Goal: Information Seeking & Learning: Learn about a topic

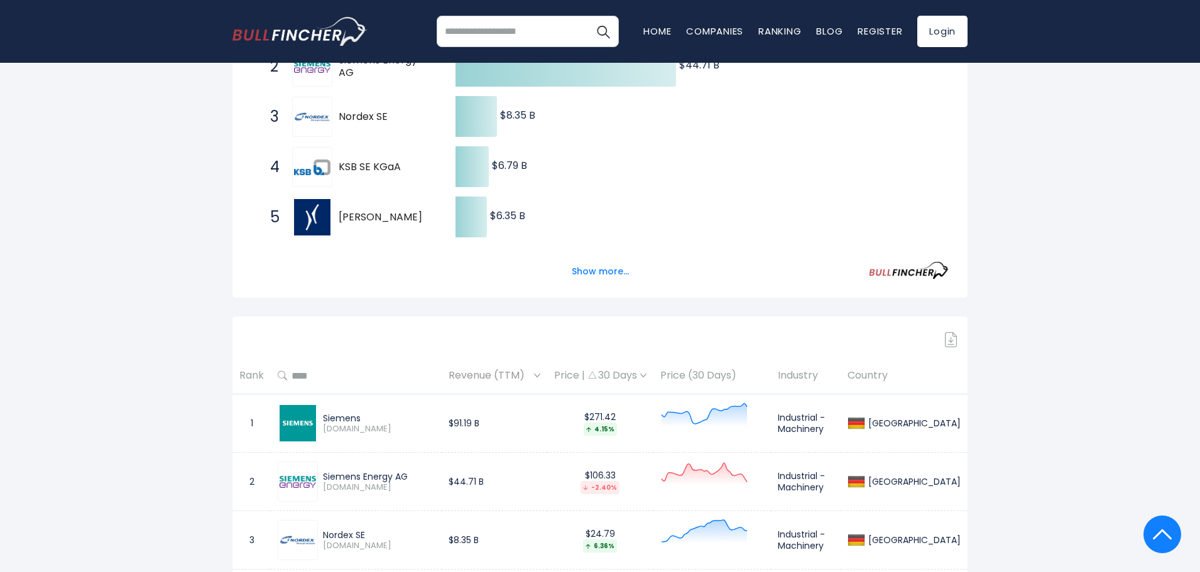
scroll to position [314, 0]
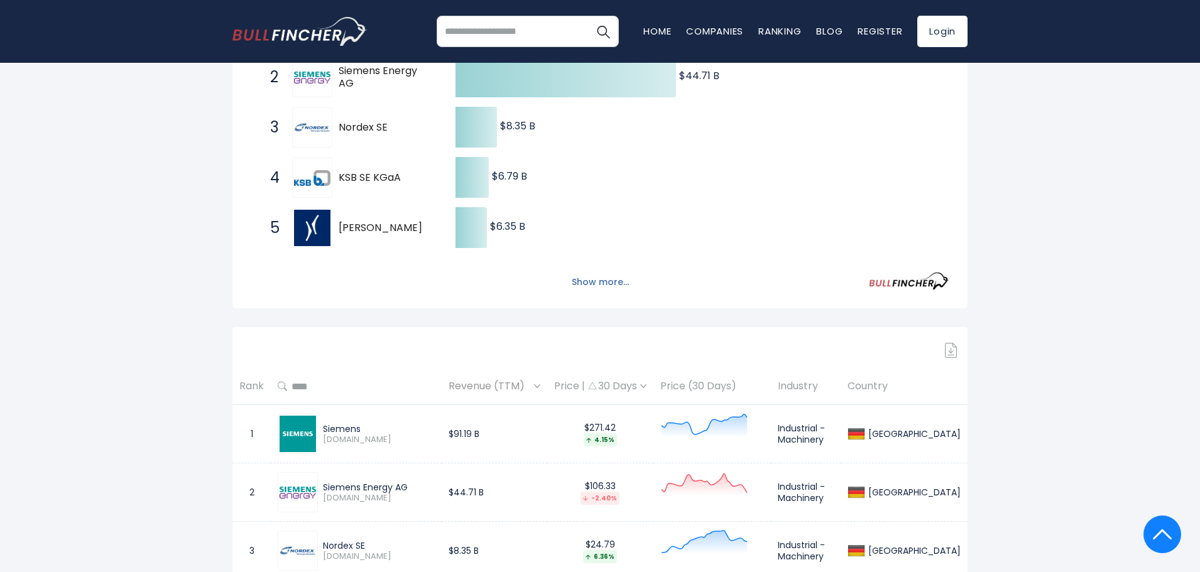
click at [591, 285] on button "Show more..." at bounding box center [600, 282] width 72 height 21
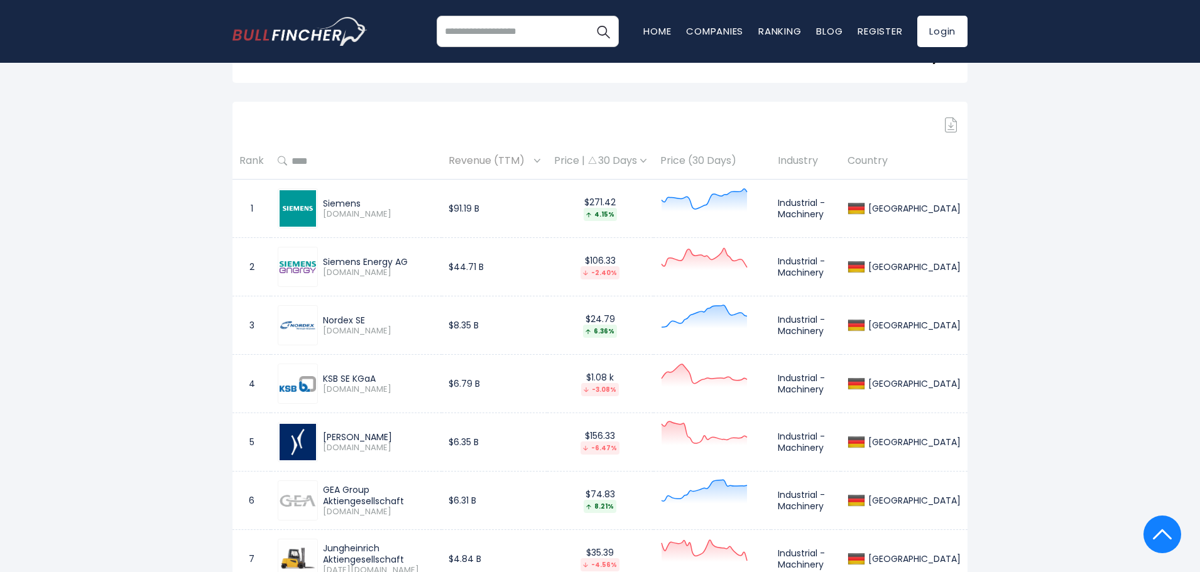
scroll to position [754, 0]
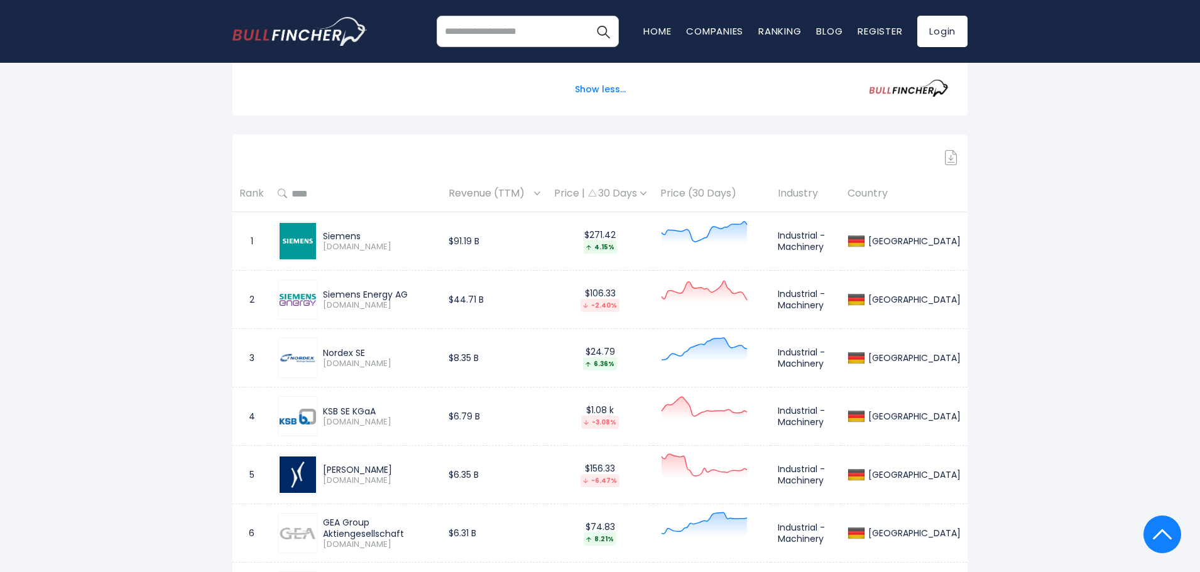
click at [298, 242] on img at bounding box center [297, 241] width 36 height 36
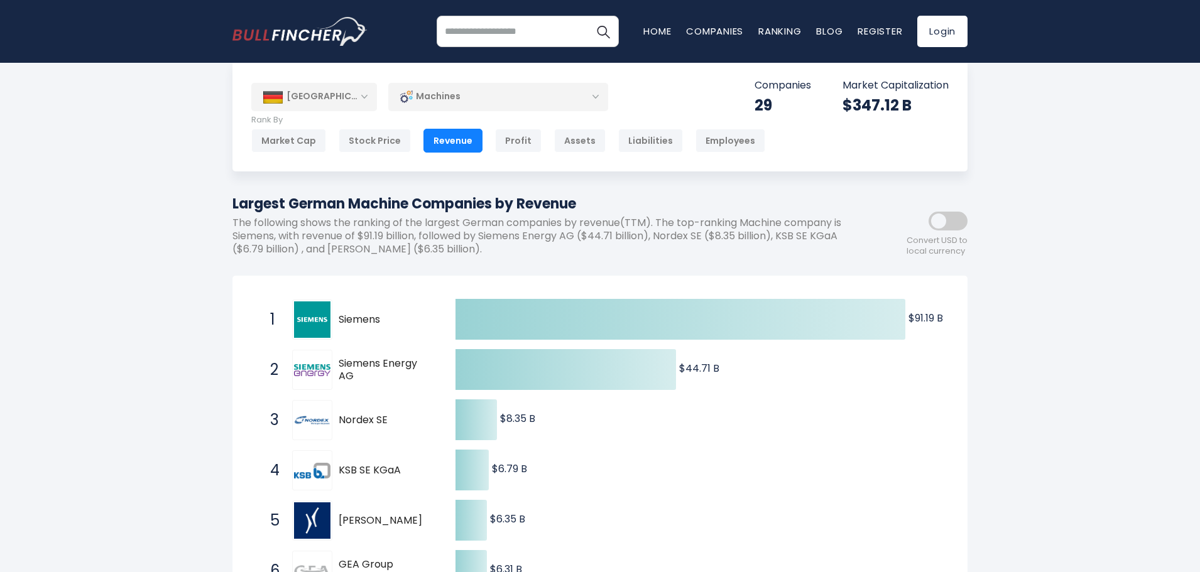
scroll to position [0, 0]
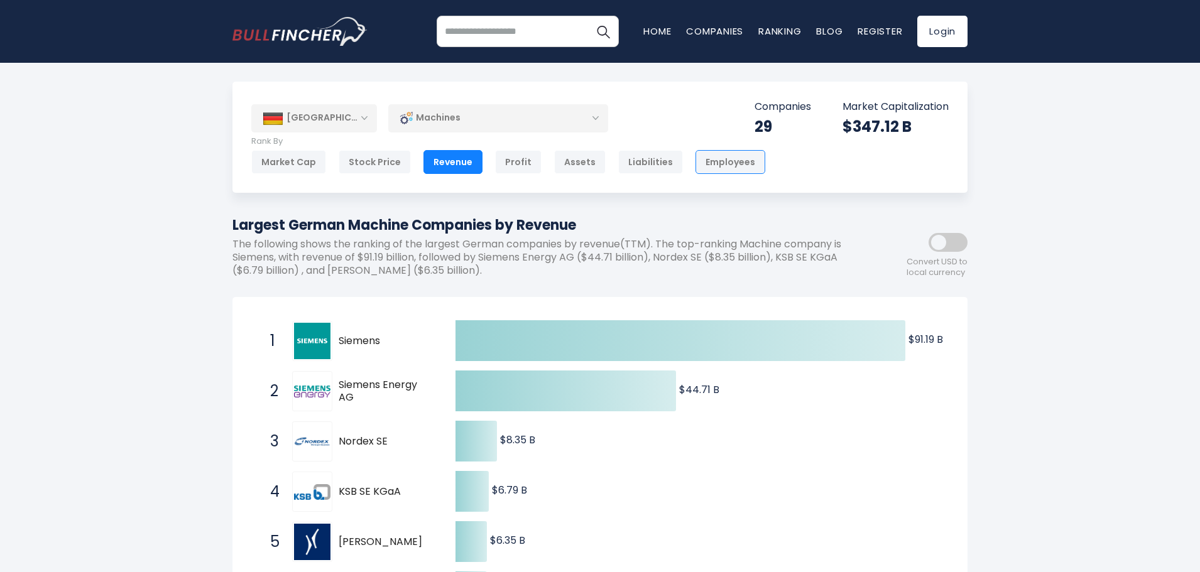
click at [718, 156] on div "Employees" at bounding box center [730, 162] width 70 height 24
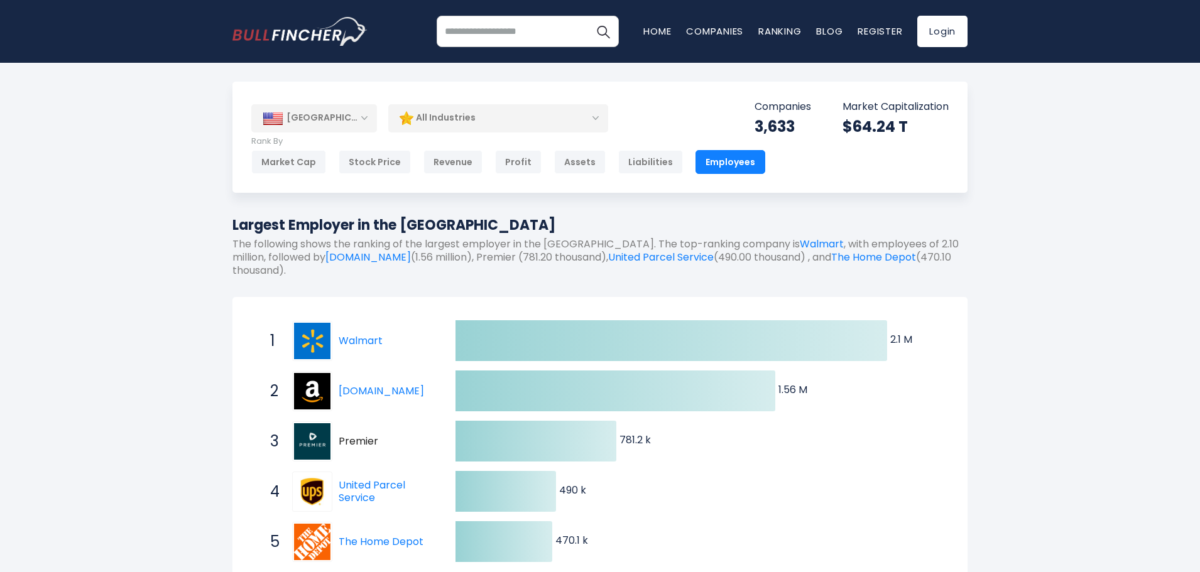
click at [363, 120] on div "[GEOGRAPHIC_DATA]" at bounding box center [314, 118] width 126 height 28
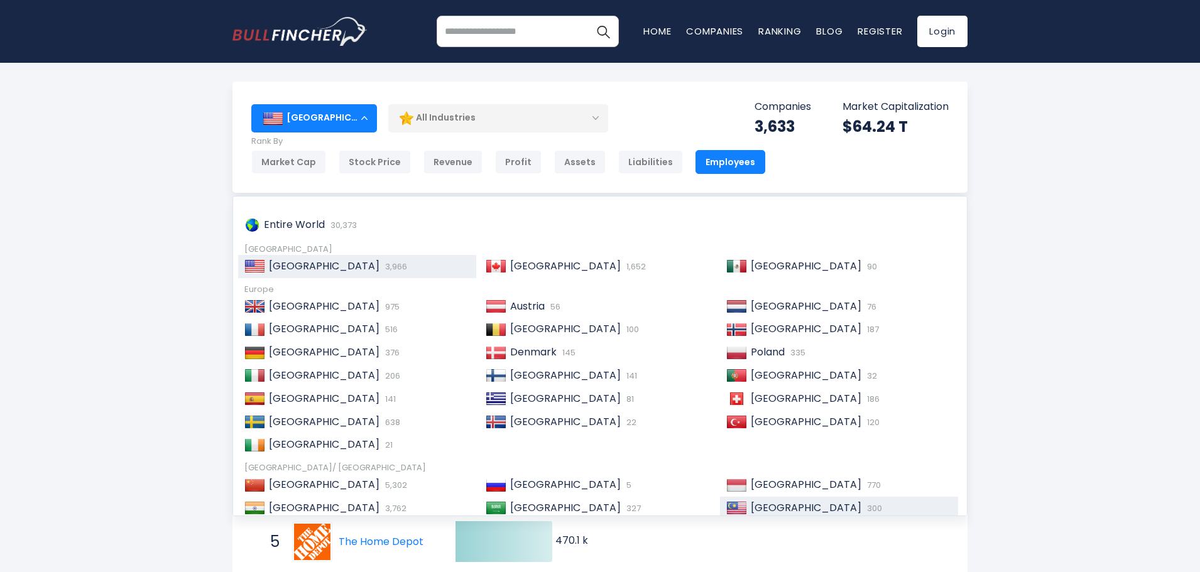
click at [765, 504] on span "[GEOGRAPHIC_DATA]" at bounding box center [805, 508] width 111 height 14
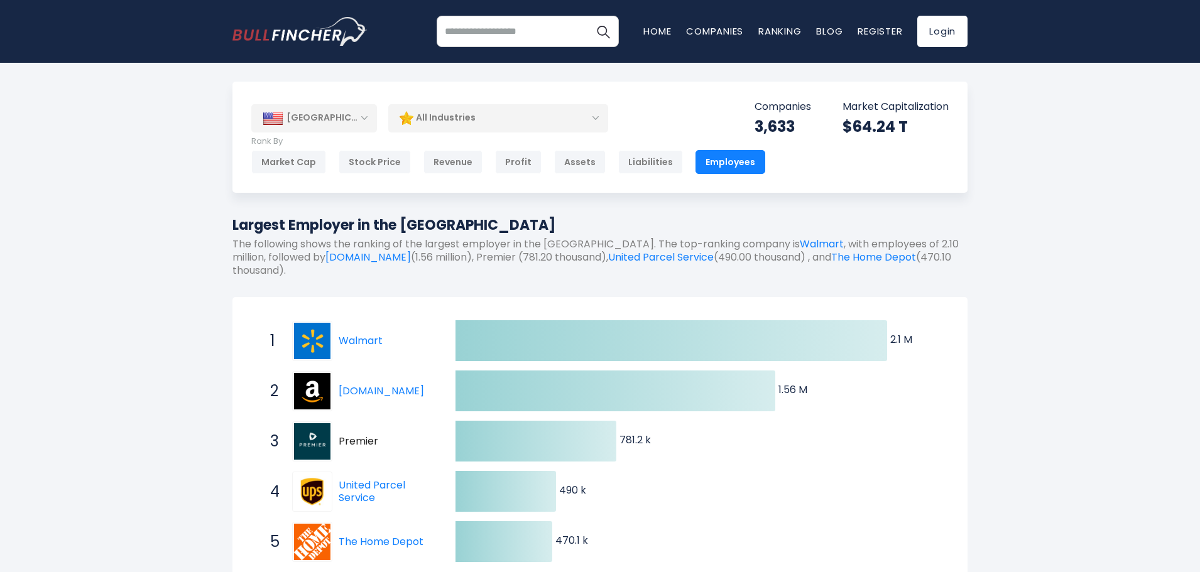
click at [362, 118] on div "[GEOGRAPHIC_DATA]" at bounding box center [314, 118] width 126 height 28
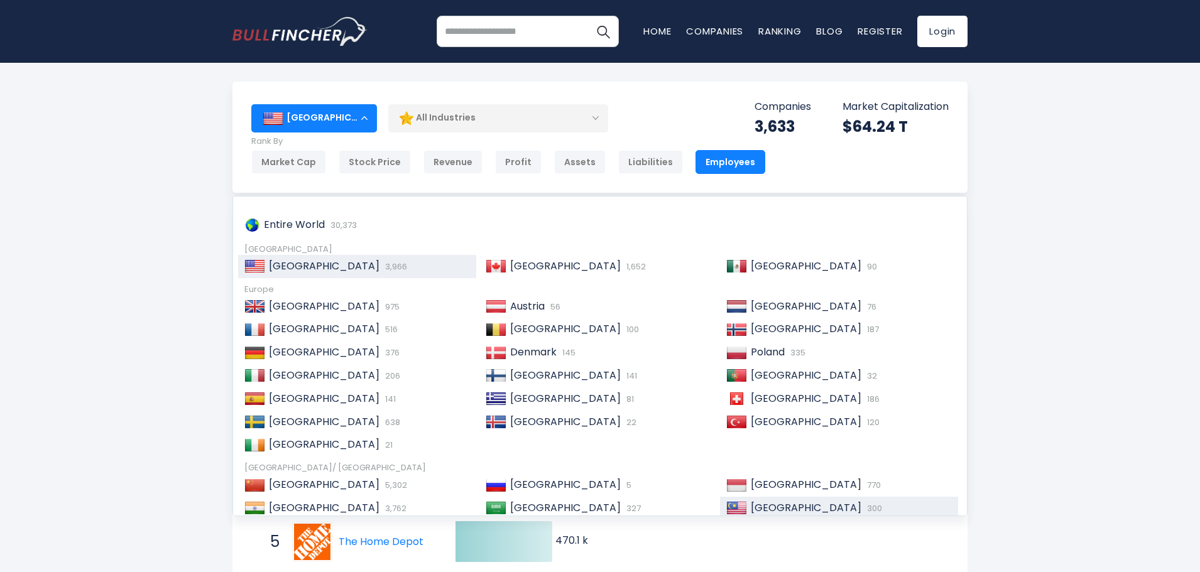
click at [766, 506] on span "[GEOGRAPHIC_DATA]" at bounding box center [805, 508] width 111 height 14
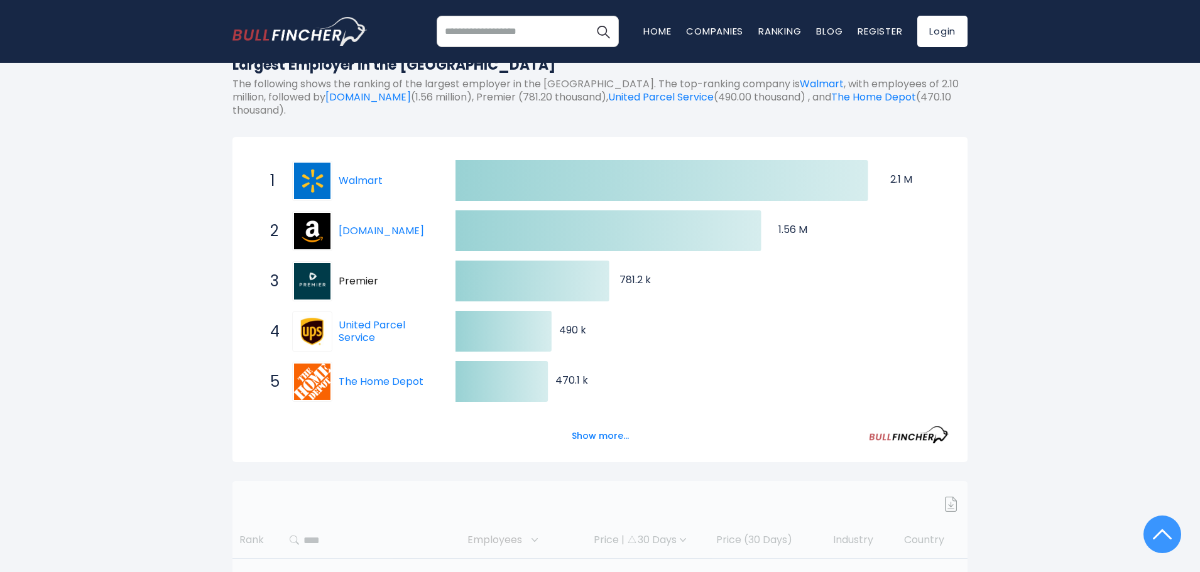
scroll to position [41, 0]
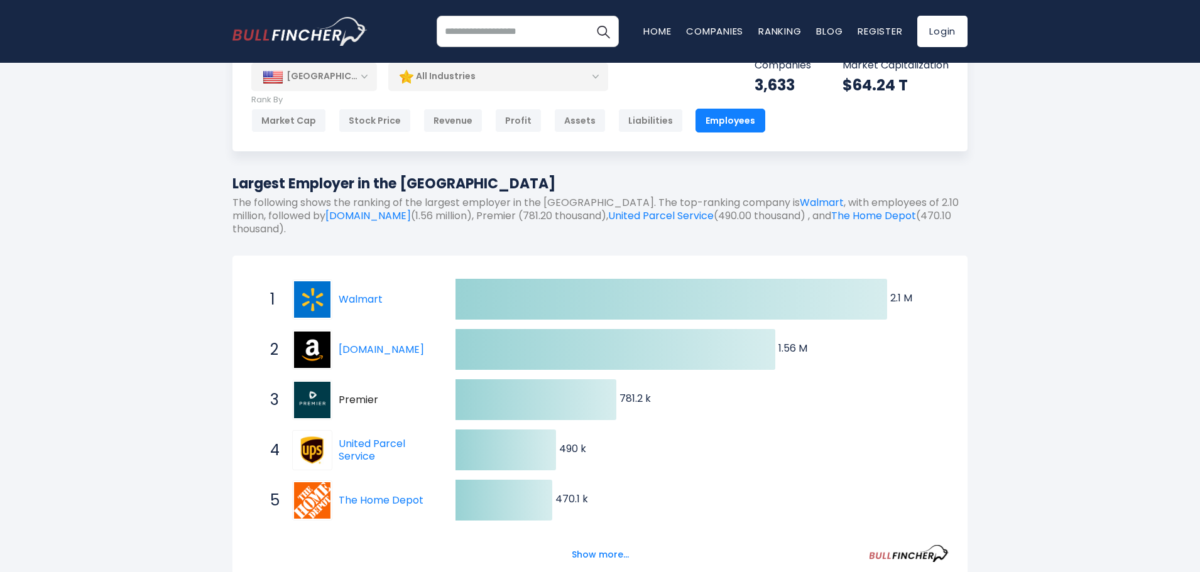
click at [348, 75] on div "[GEOGRAPHIC_DATA]" at bounding box center [314, 77] width 126 height 28
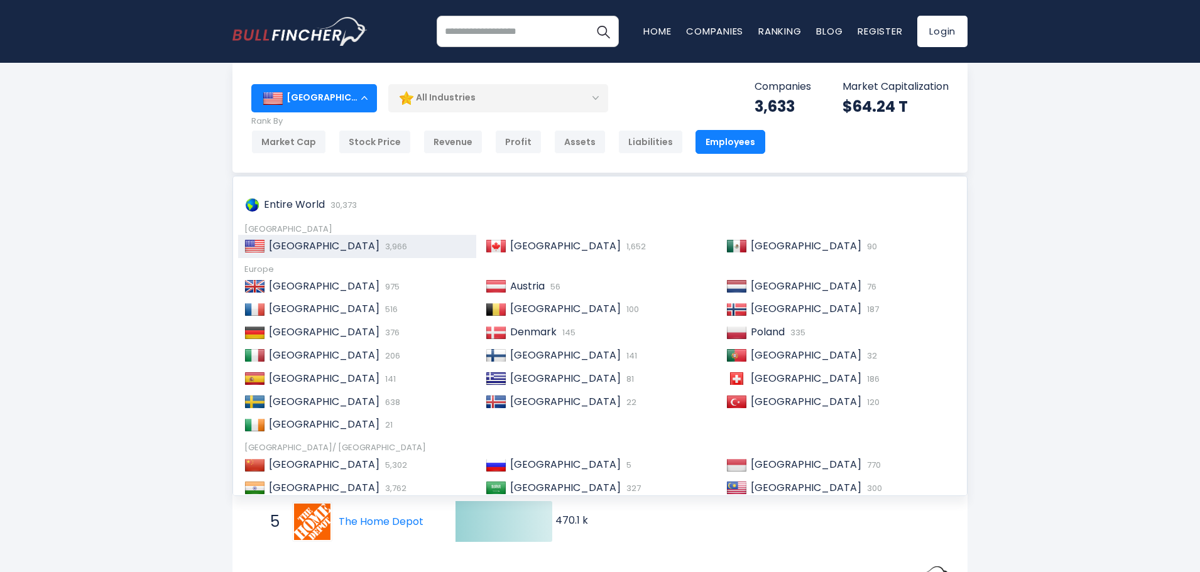
scroll to position [0, 0]
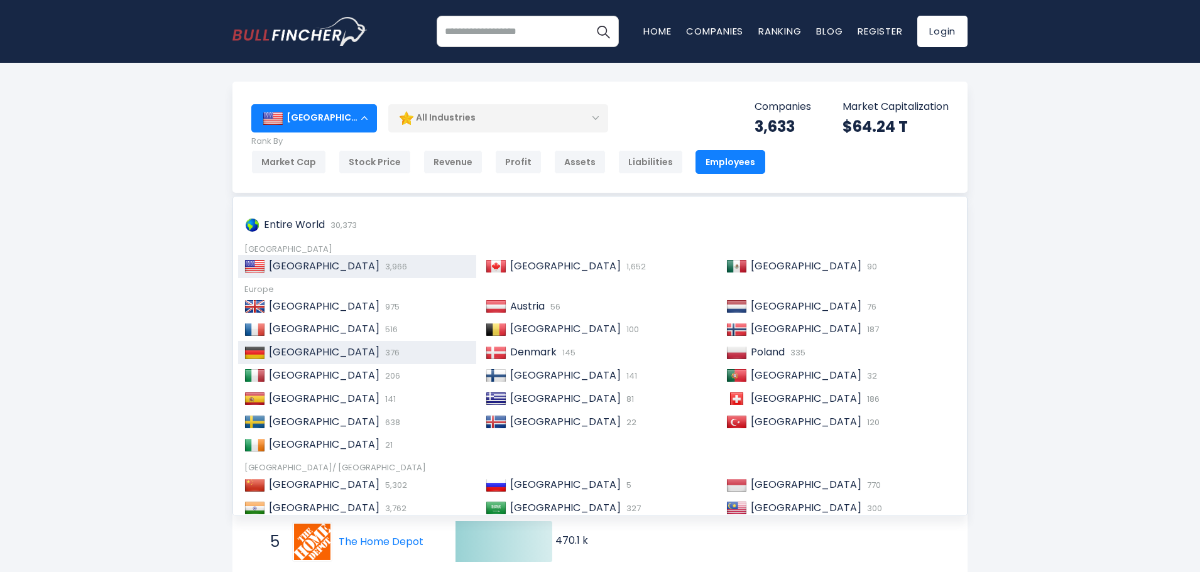
click at [293, 354] on span "[GEOGRAPHIC_DATA]" at bounding box center [324, 352] width 111 height 14
